Goal: Task Accomplishment & Management: Manage account settings

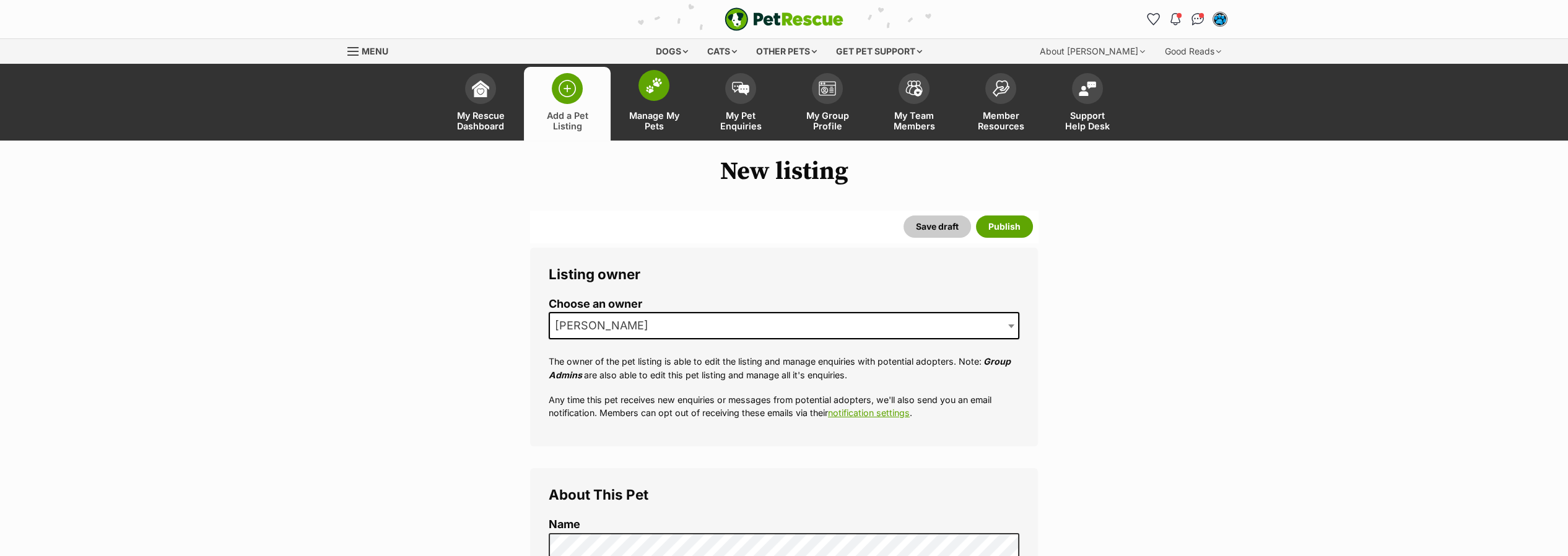
click at [658, 85] on img at bounding box center [653, 85] width 18 height 16
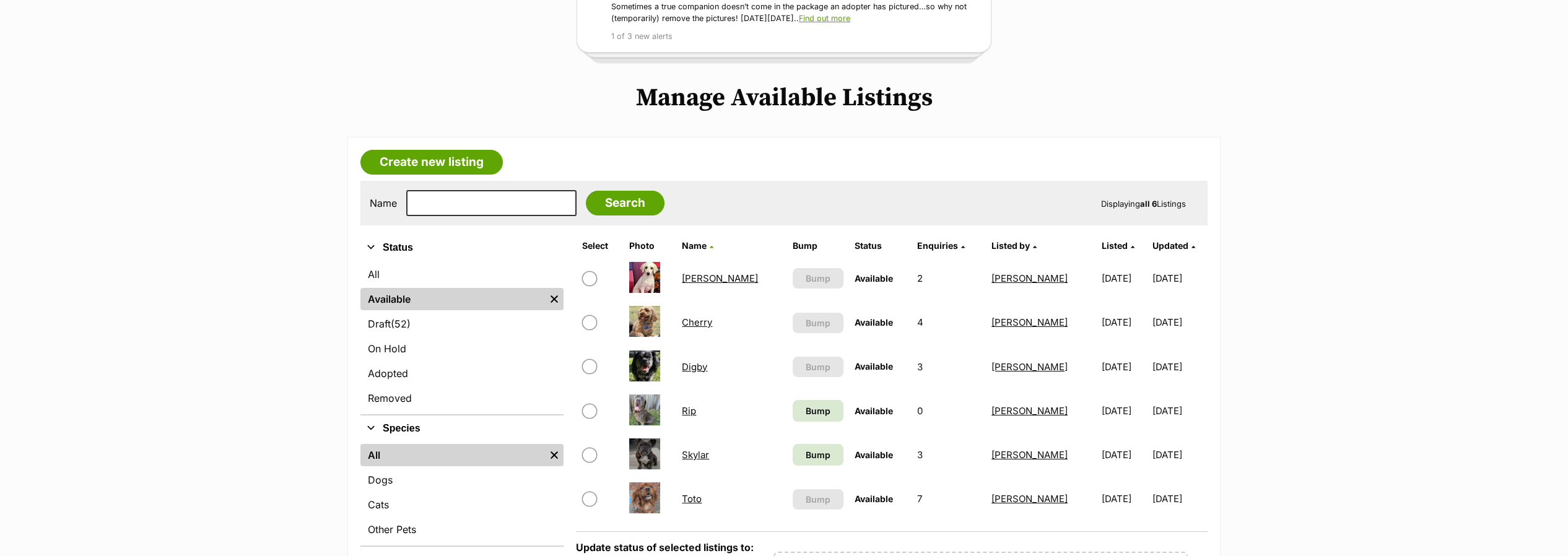
scroll to position [206, 0]
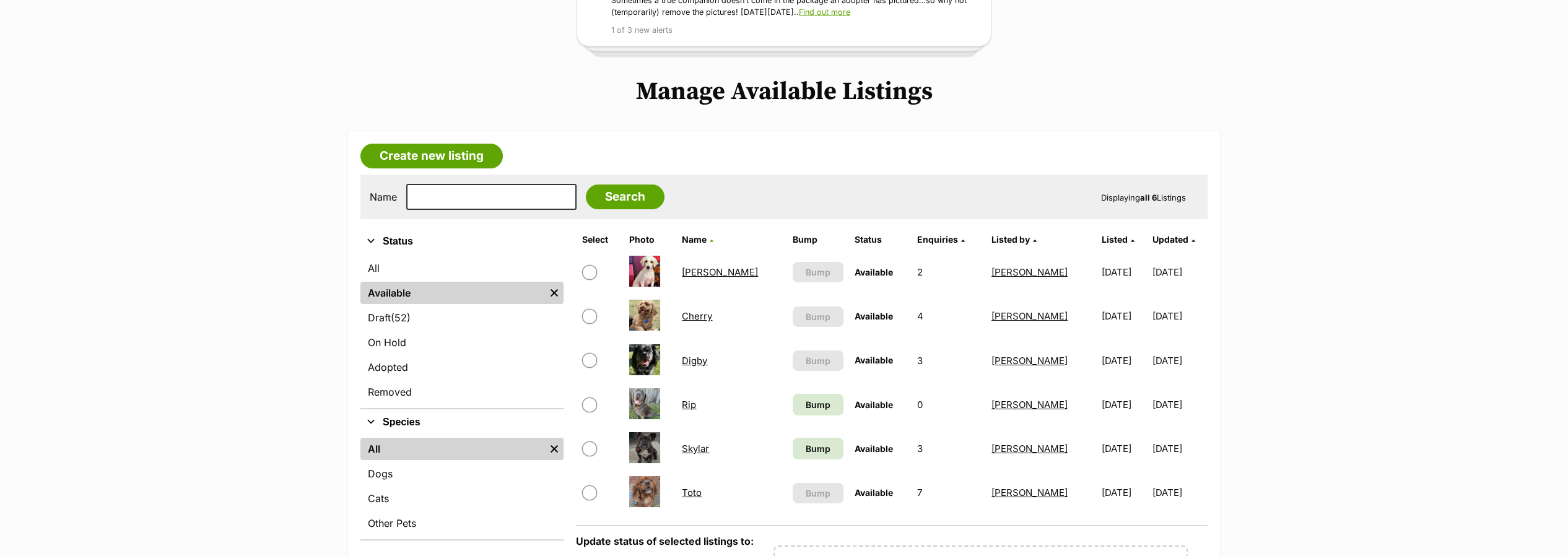
click at [590, 314] on input "checkbox" at bounding box center [590, 316] width 15 height 15
checkbox input "true"
click at [592, 486] on input "checkbox" at bounding box center [590, 493] width 15 height 15
checkbox input "true"
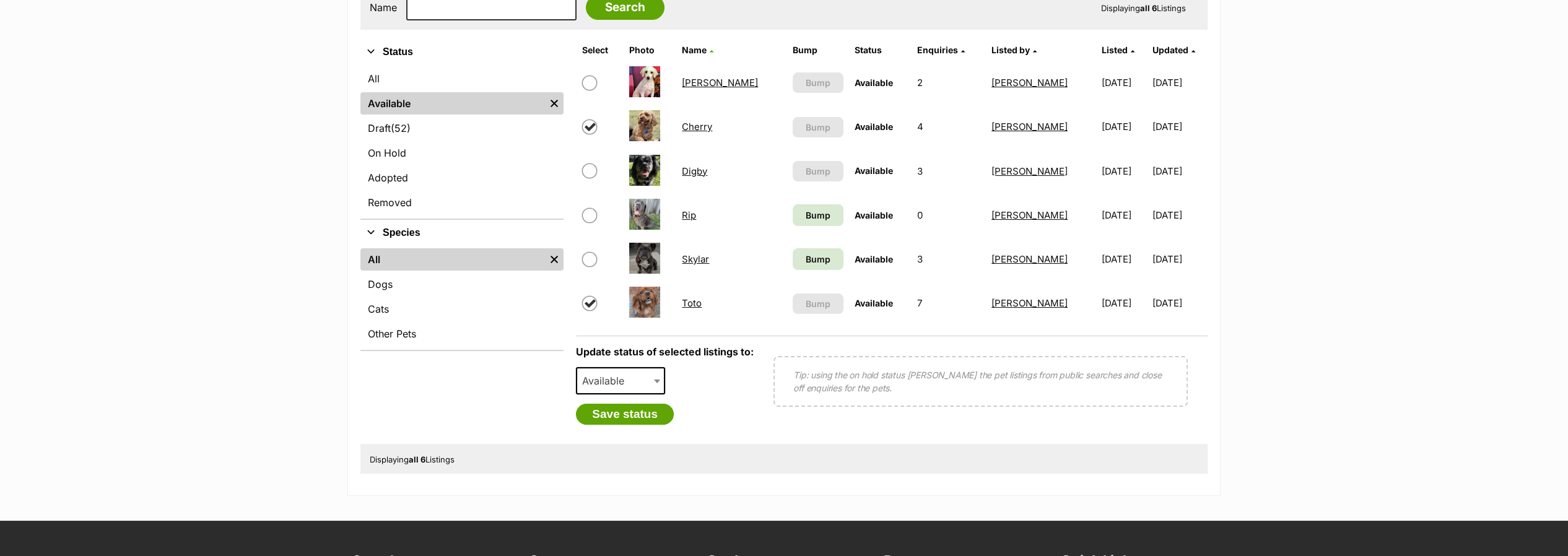
scroll to position [412, 0]
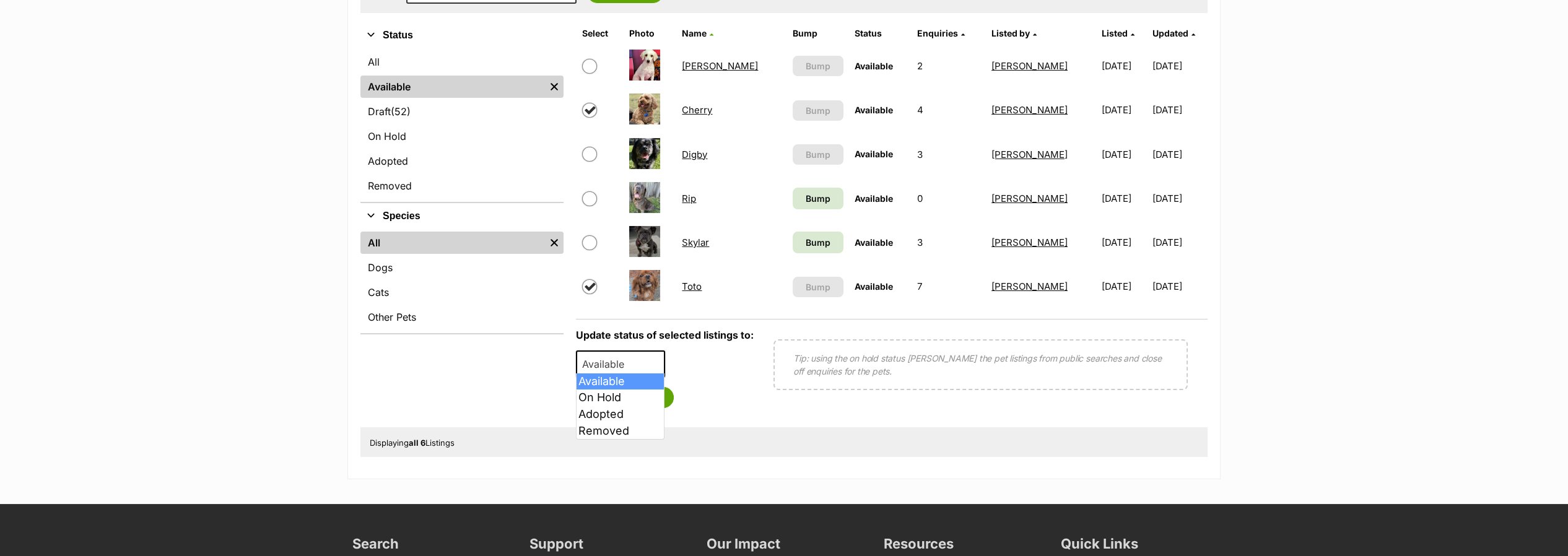
click at [605, 362] on span "Available" at bounding box center [607, 364] width 60 height 18
select select "on_hold"
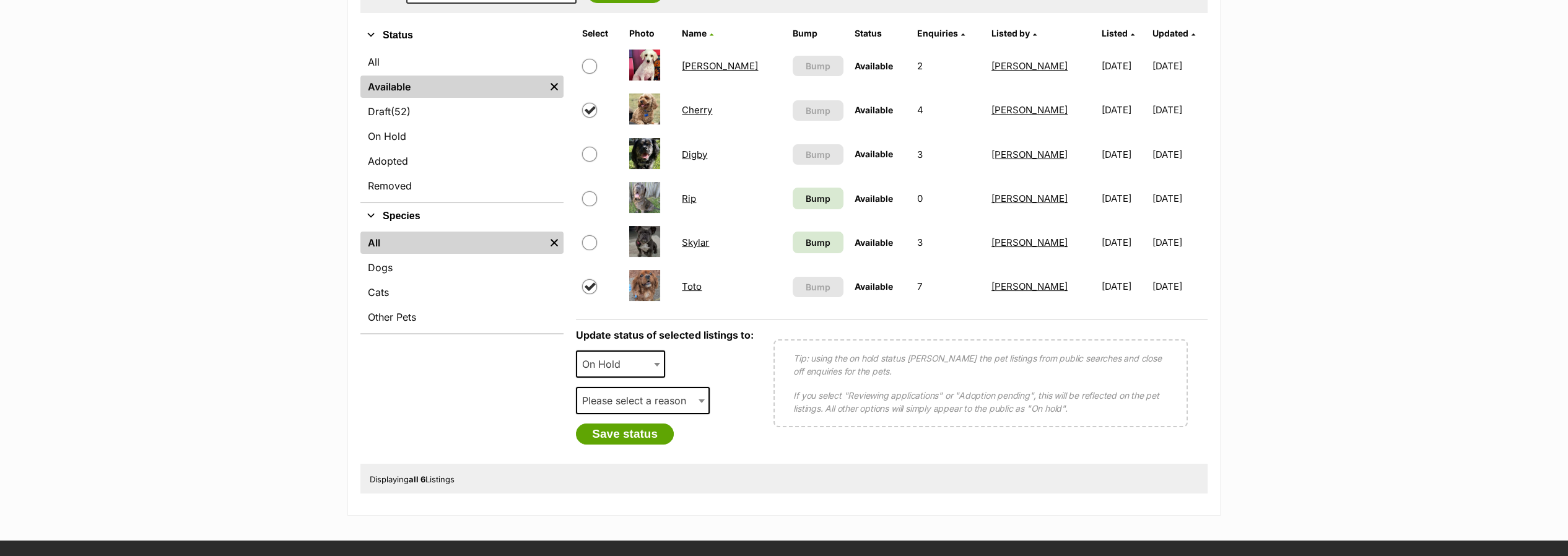
click at [601, 399] on span "Please select a reason" at bounding box center [637, 400] width 121 height 18
select select "reviewing_applications"
click at [594, 432] on button "Save status" at bounding box center [624, 434] width 98 height 21
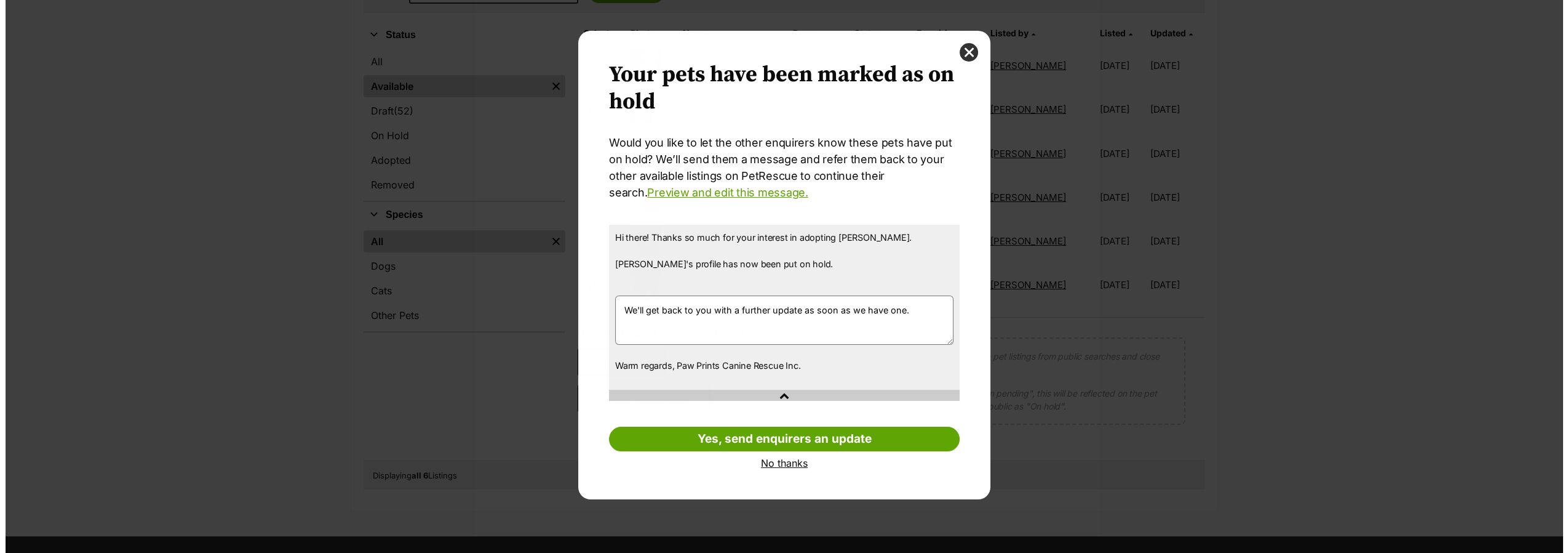
scroll to position [0, 0]
